Goal: Transaction & Acquisition: Purchase product/service

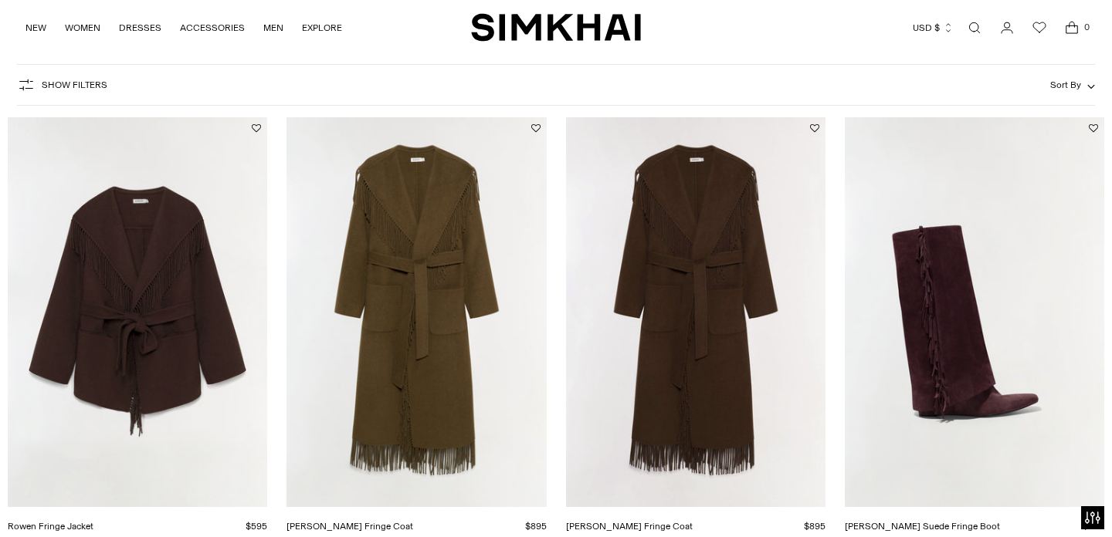
scroll to position [182, 0]
click at [693, 522] on link "[PERSON_NAME] Fringe Coat" at bounding box center [629, 527] width 127 height 11
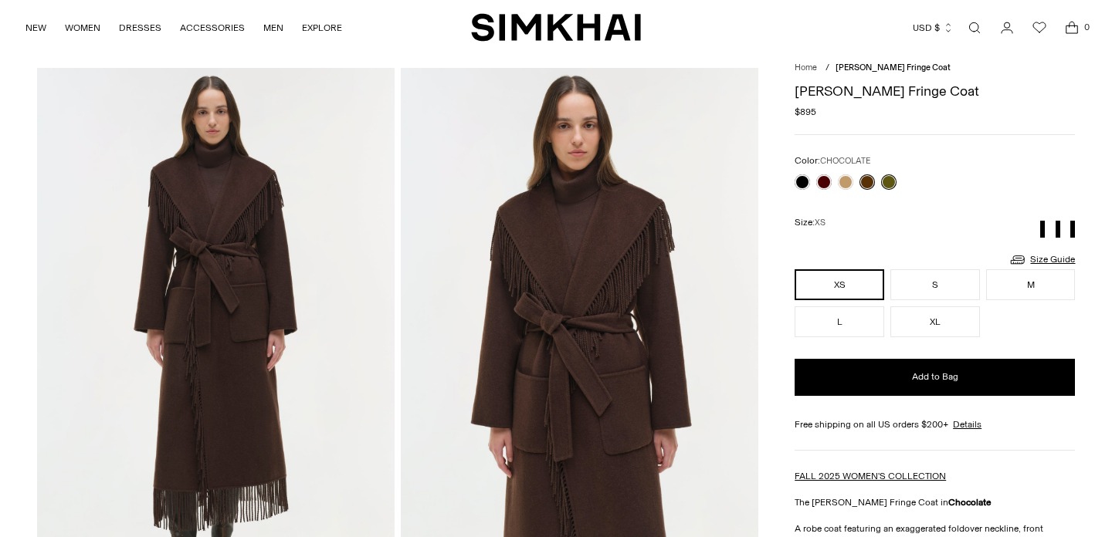
scroll to position [46, 0]
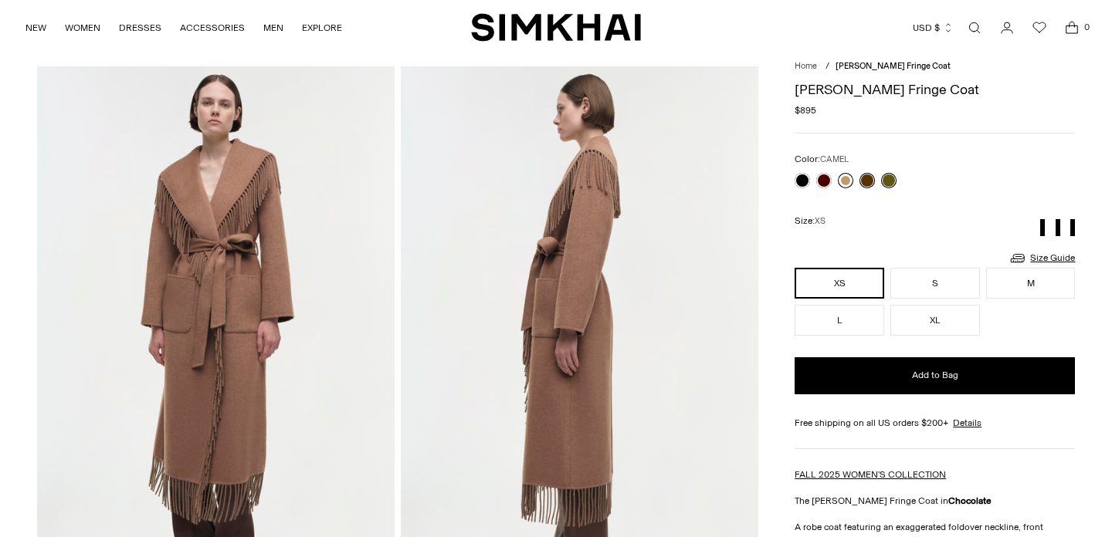
click at [843, 179] on link at bounding box center [845, 180] width 15 height 15
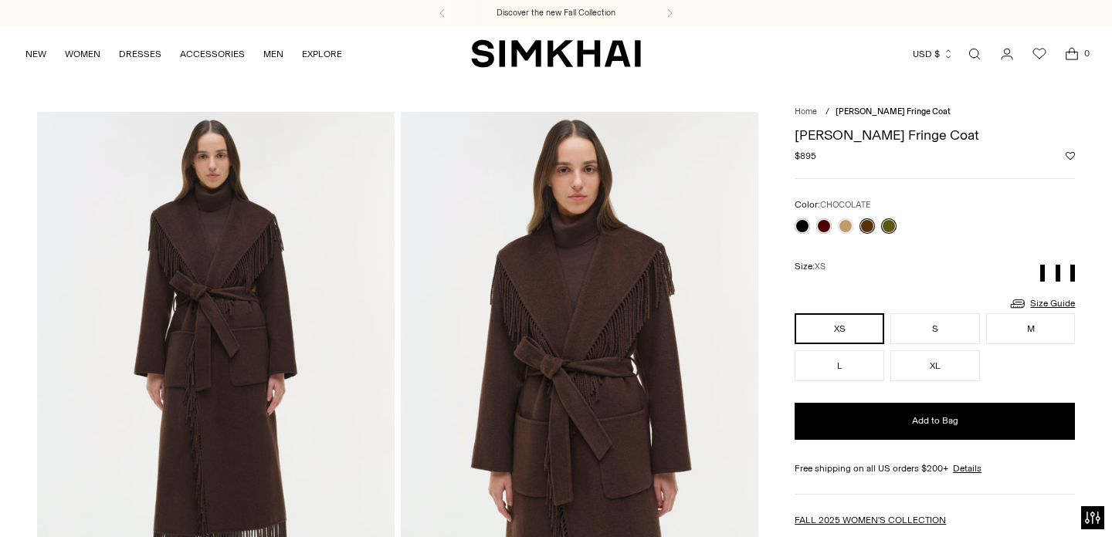
click at [867, 225] on link at bounding box center [866, 226] width 15 height 15
